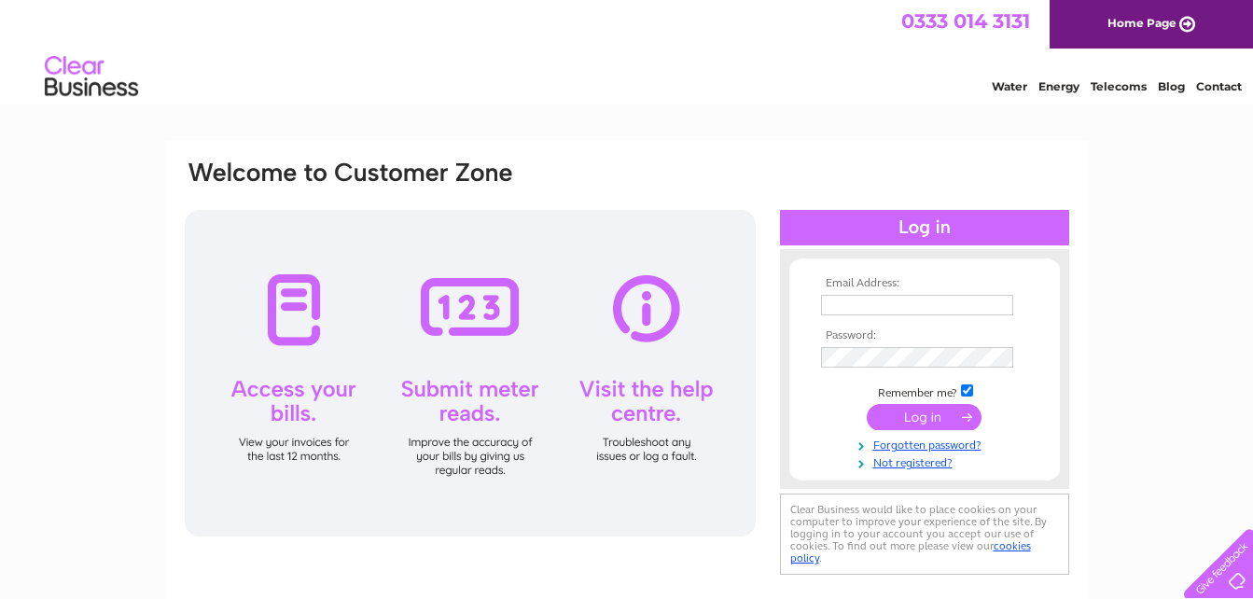
type input "gobarracudaerskine@gmail.com"
click at [949, 412] on input "submit" at bounding box center [923, 417] width 115 height 26
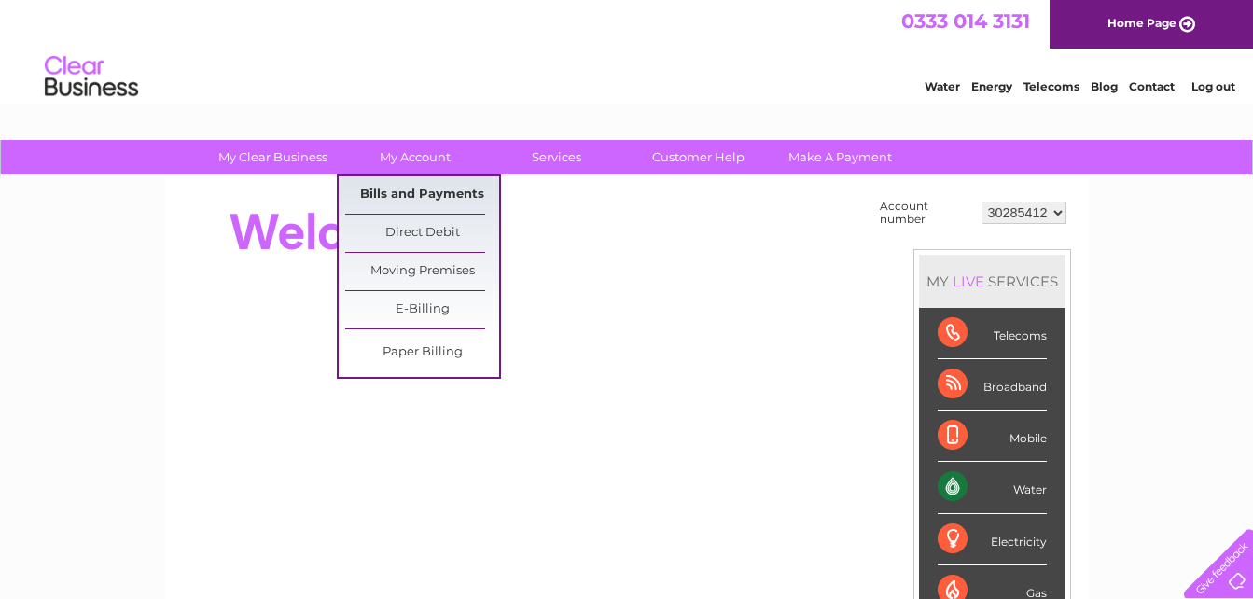
click at [411, 194] on link "Bills and Payments" at bounding box center [422, 194] width 154 height 37
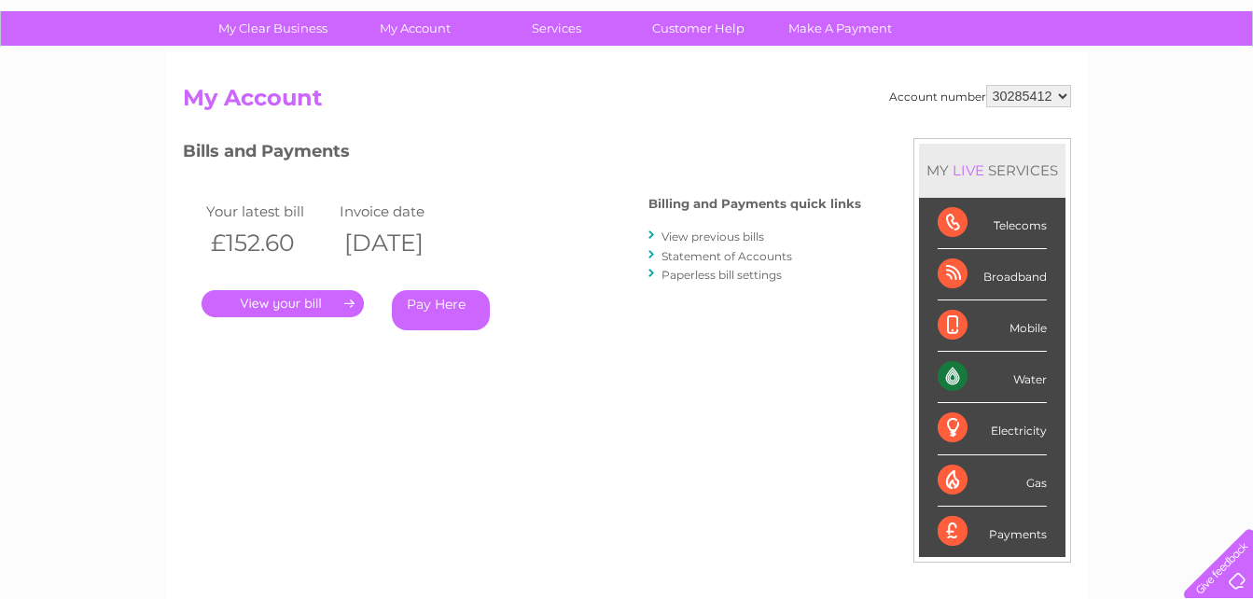
scroll to position [146, 0]
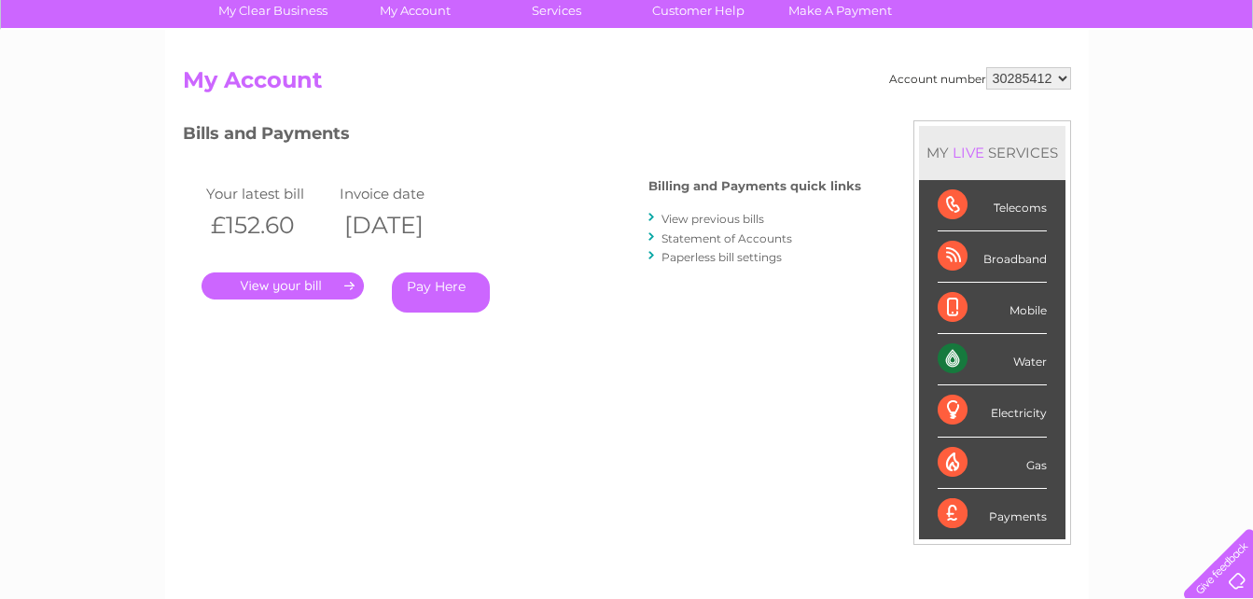
click at [319, 282] on link "." at bounding box center [282, 285] width 162 height 27
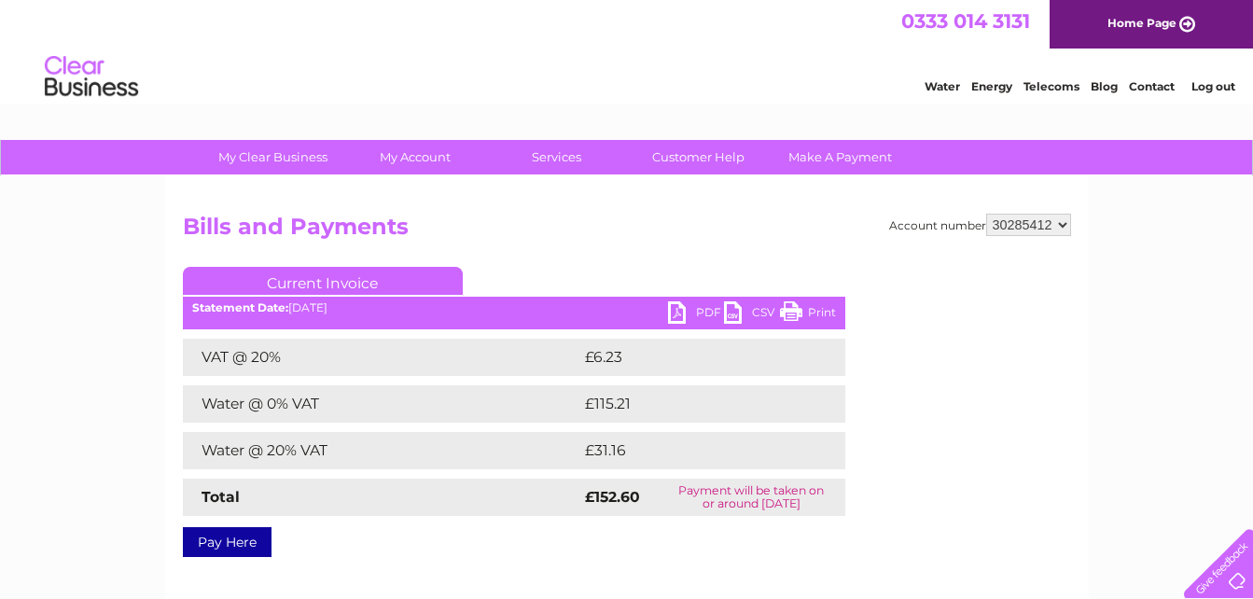
click at [685, 311] on link "PDF" at bounding box center [696, 314] width 56 height 27
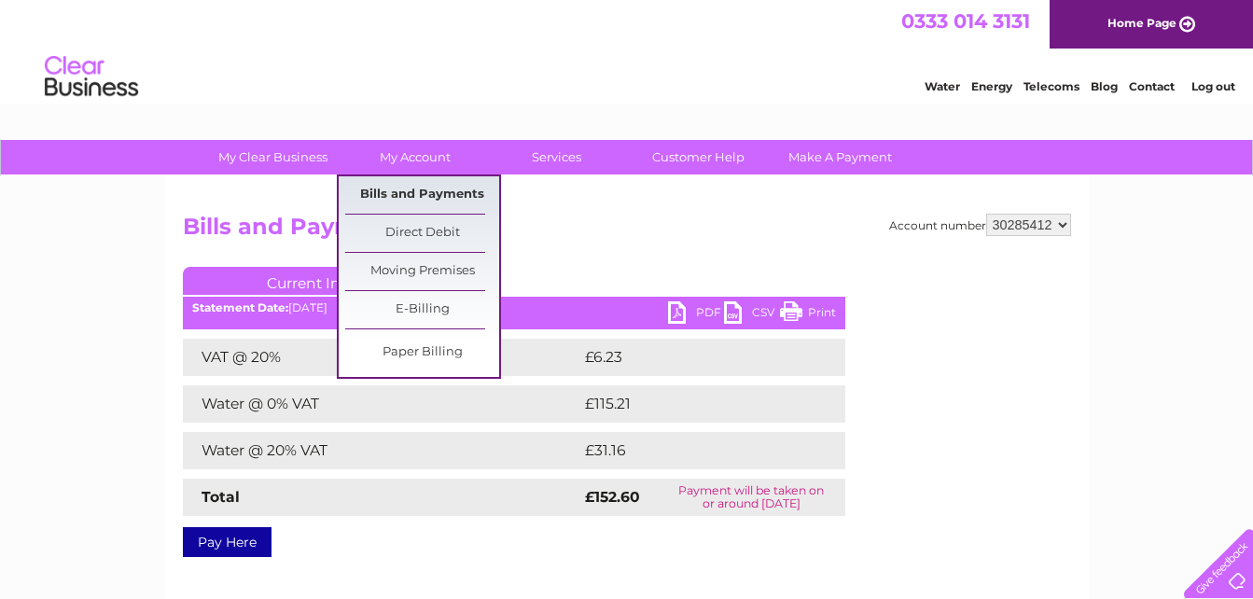
click at [393, 189] on link "Bills and Payments" at bounding box center [422, 194] width 154 height 37
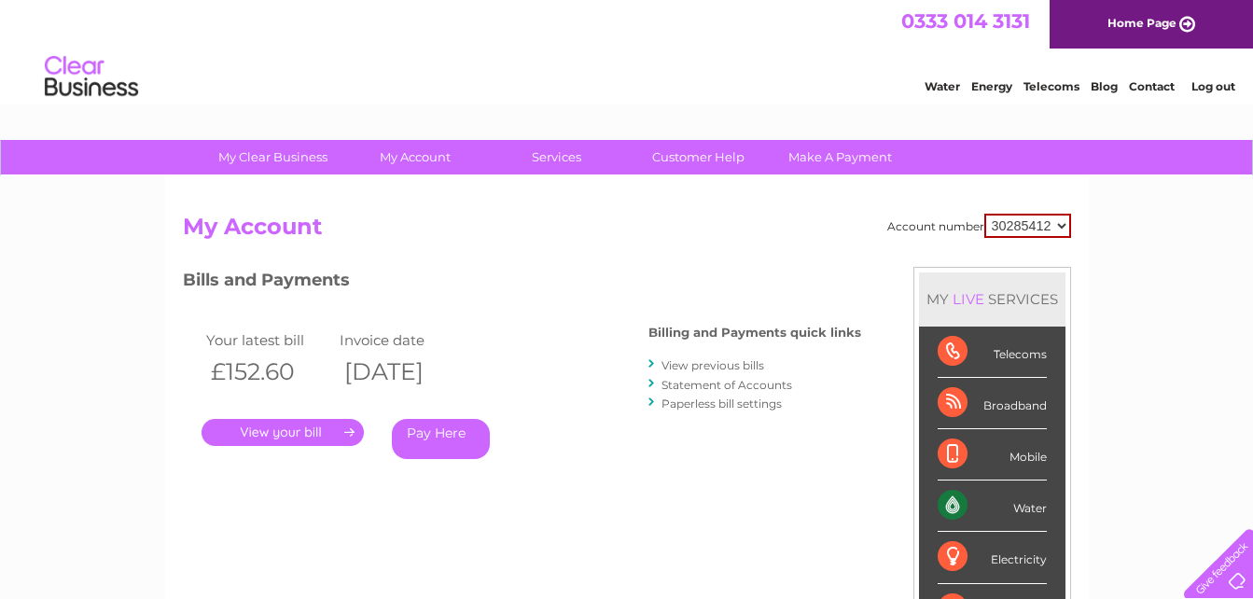
click at [737, 359] on link "View previous bills" at bounding box center [712, 365] width 103 height 14
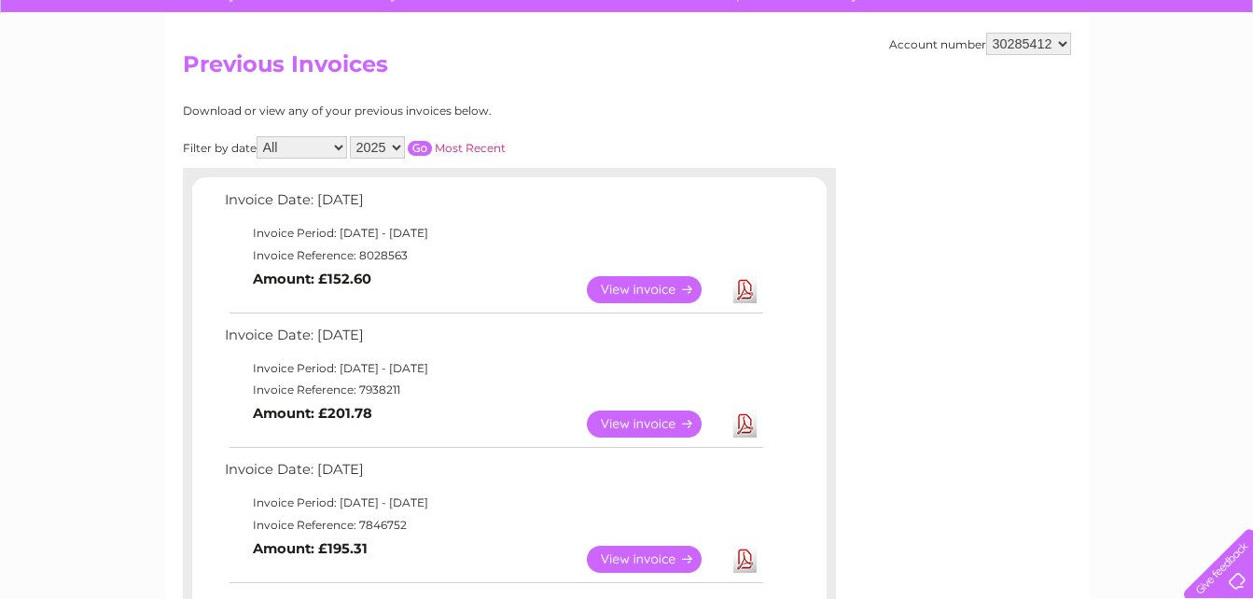
scroll to position [250, 0]
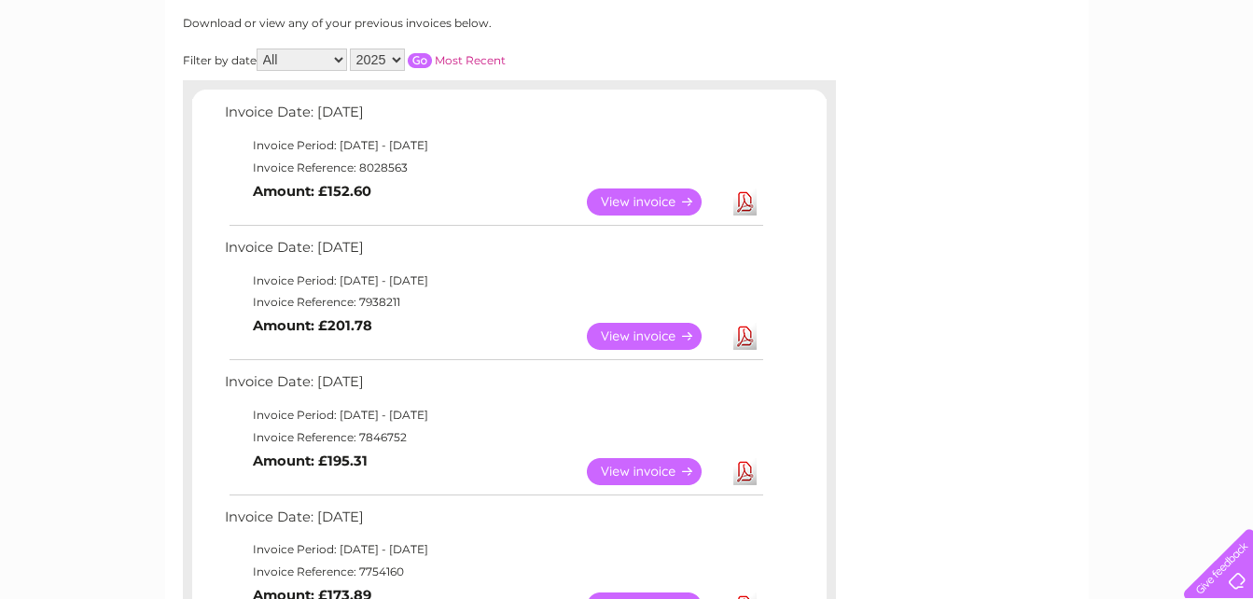
click at [746, 337] on link "Download" at bounding box center [744, 336] width 23 height 27
click at [745, 471] on link "Download" at bounding box center [744, 471] width 23 height 27
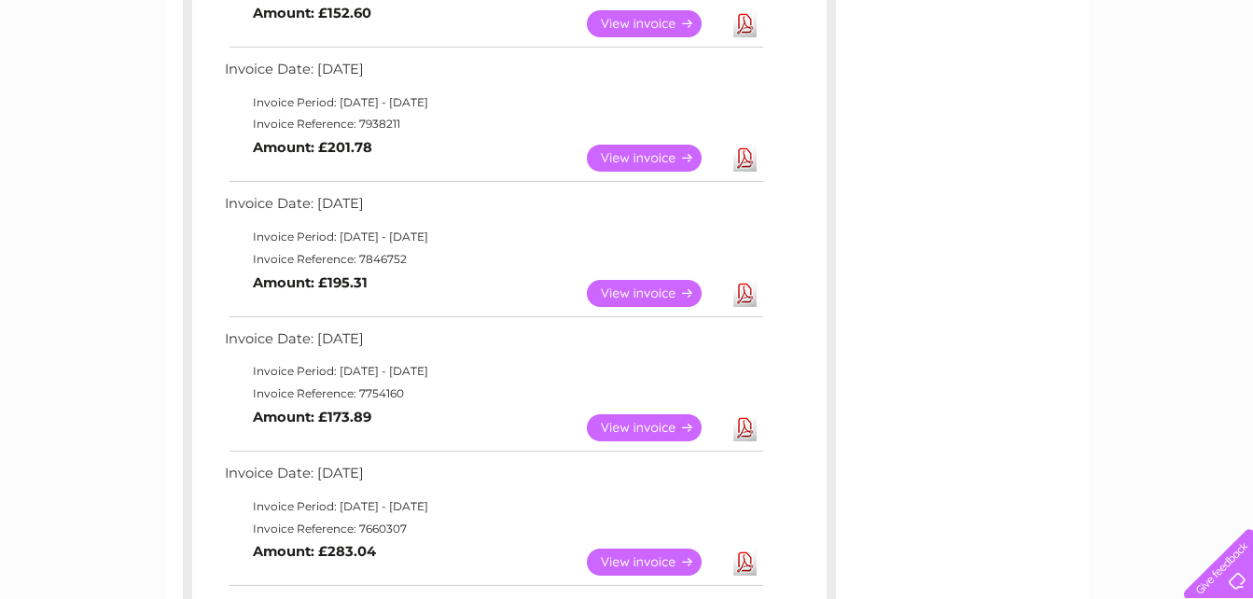
scroll to position [578, 0]
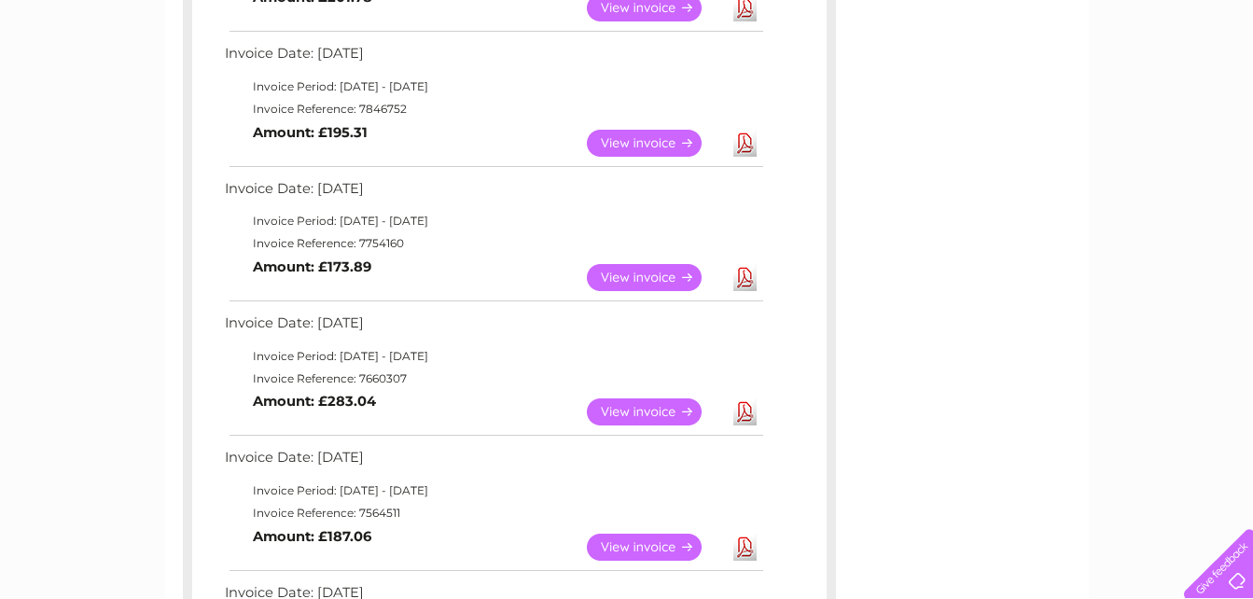
click at [750, 278] on link "Download" at bounding box center [744, 277] width 23 height 27
